Goal: Task Accomplishment & Management: Use online tool/utility

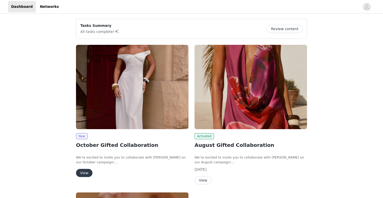
click at [82, 174] on button "View" at bounding box center [84, 173] width 16 height 8
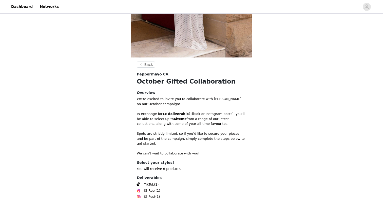
scroll to position [171, 0]
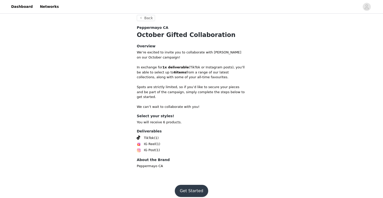
click at [187, 188] on button "Get Started" at bounding box center [192, 191] width 34 height 12
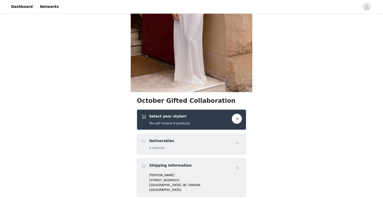
scroll to position [91, 0]
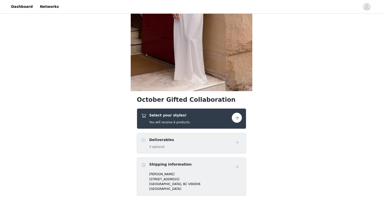
click at [240, 117] on button "button" at bounding box center [236, 118] width 10 height 10
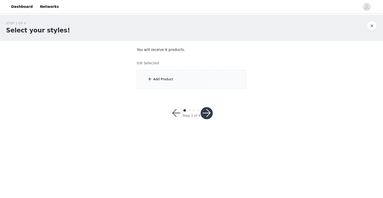
click at [168, 77] on div "Add Product" at bounding box center [163, 79] width 20 height 5
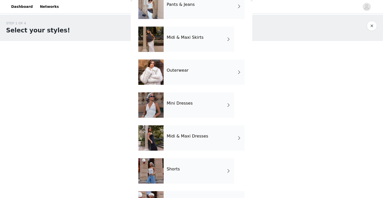
scroll to position [91, 0]
